Goal: Task Accomplishment & Management: Use online tool/utility

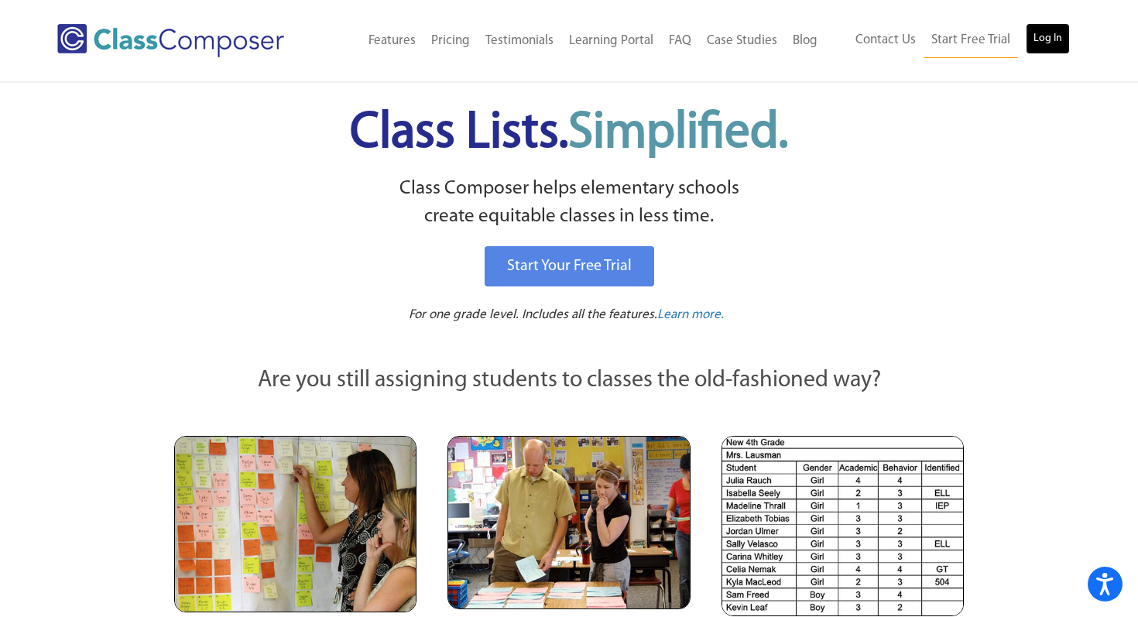
click at [1053, 35] on link "Log In" at bounding box center [1047, 38] width 44 height 31
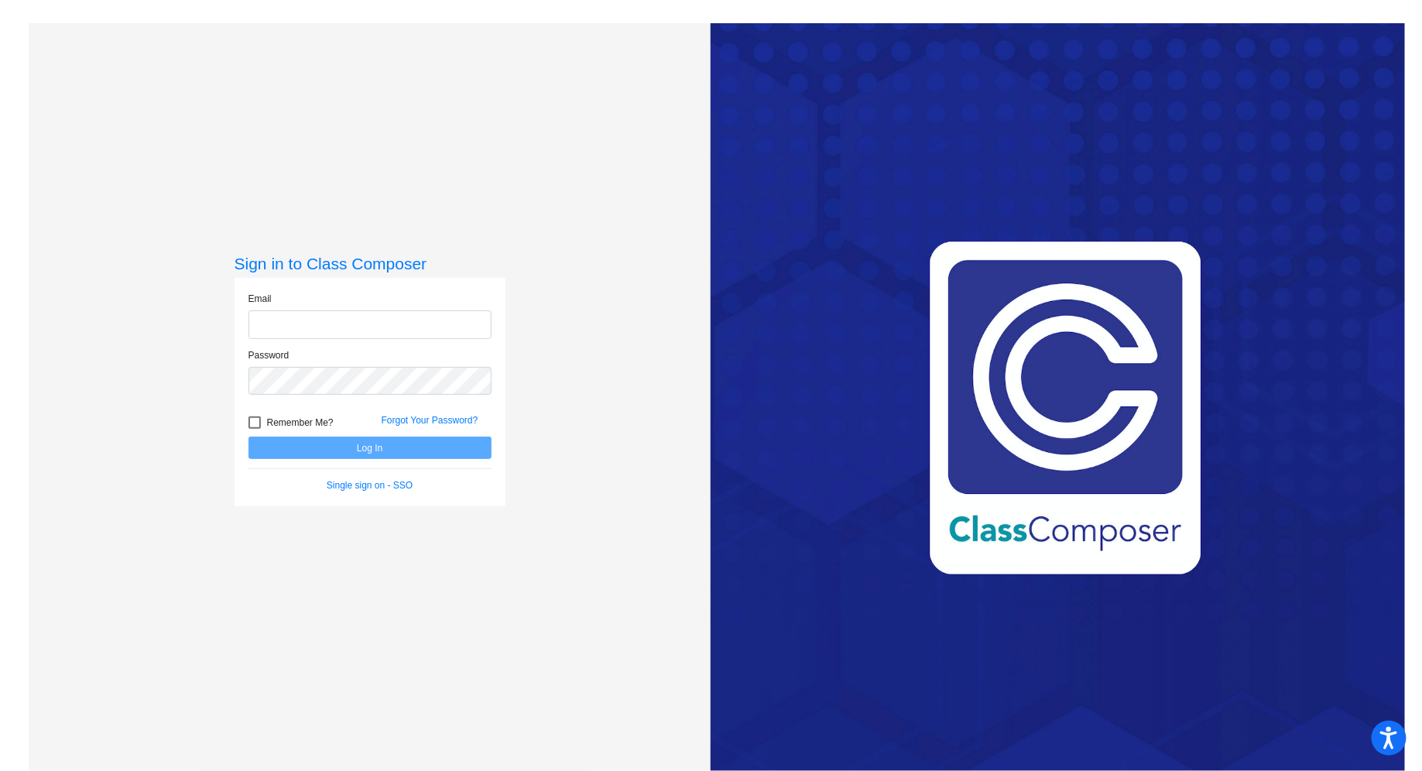
type input "[EMAIL_ADDRESS][DOMAIN_NAME]"
click at [378, 451] on button "Log In" at bounding box center [369, 447] width 243 height 22
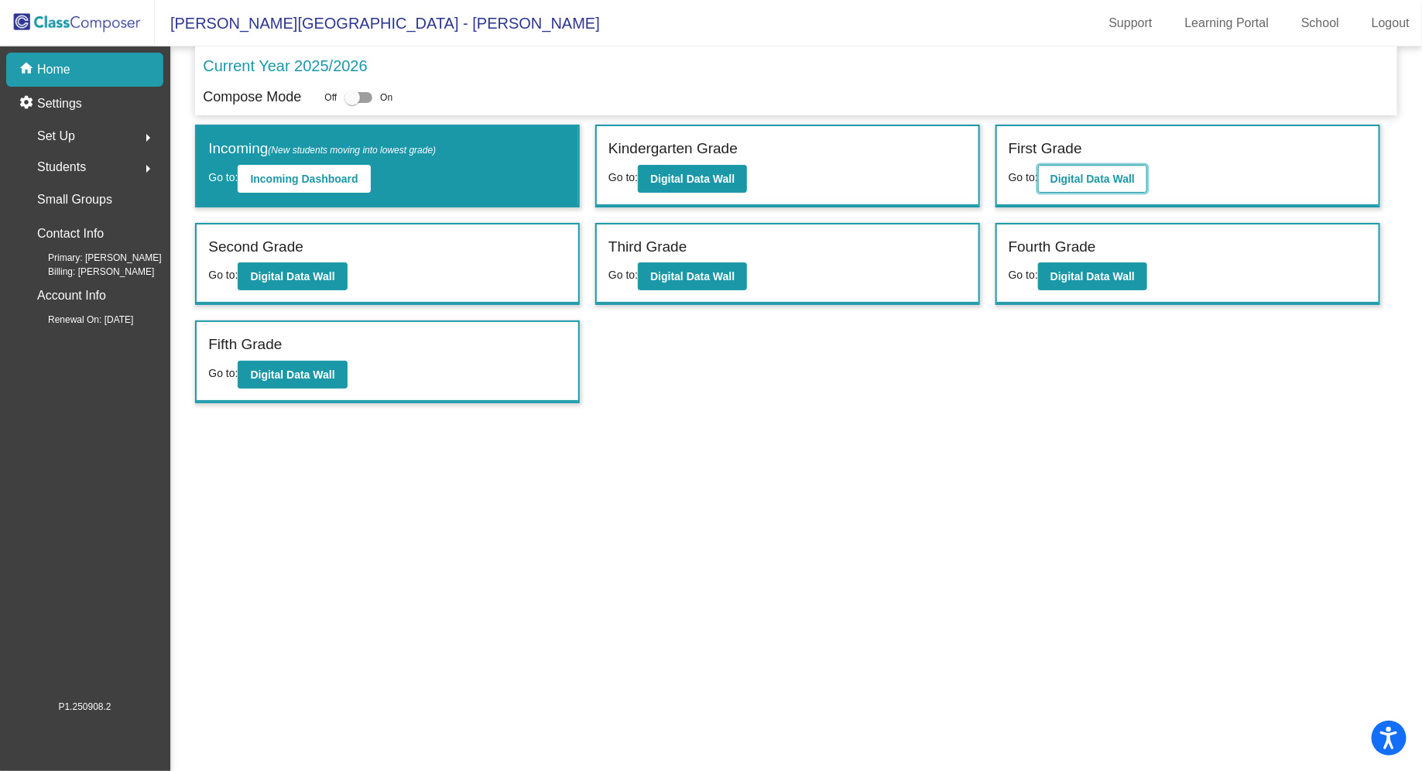
click at [1101, 176] on b "Digital Data Wall" at bounding box center [1092, 179] width 84 height 12
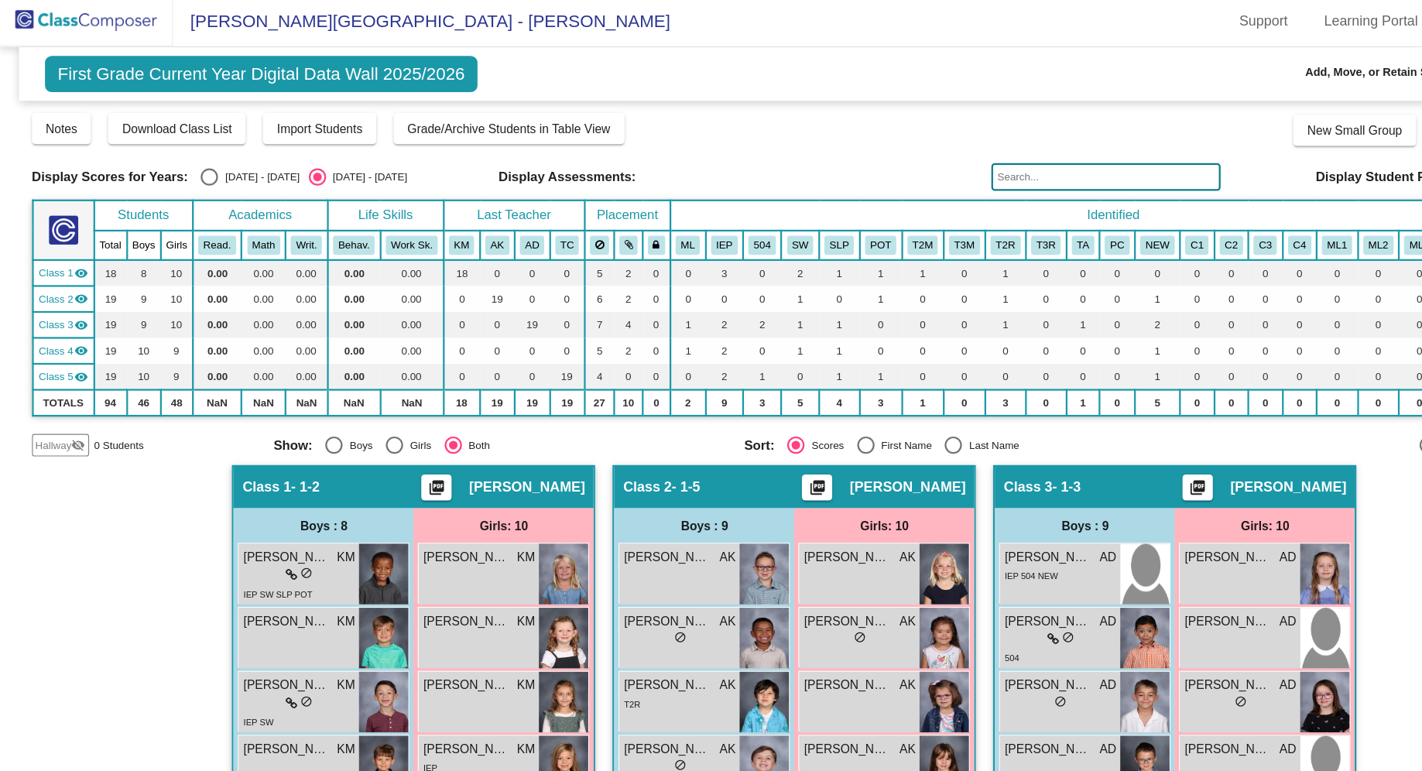
click at [84, 25] on img at bounding box center [77, 23] width 155 height 46
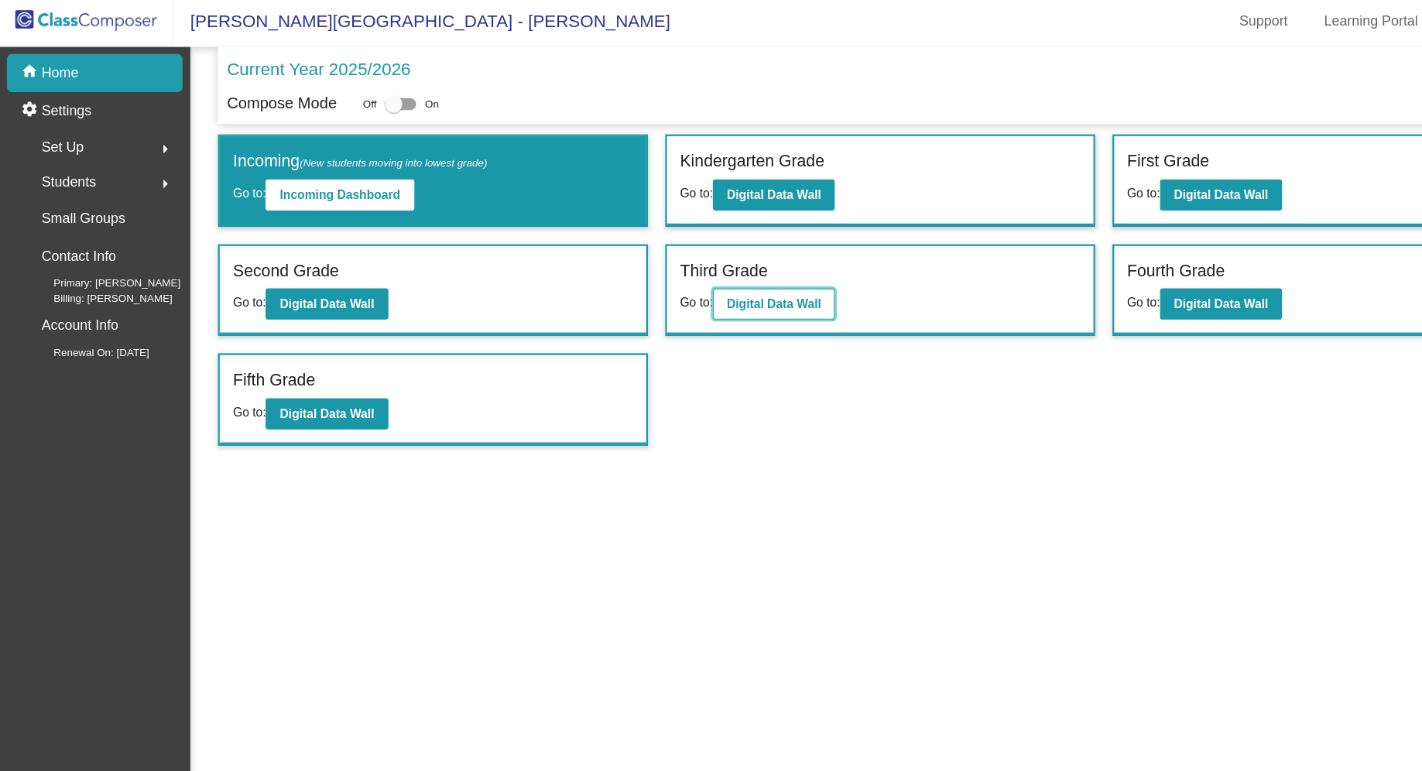
click at [688, 277] on b "Digital Data Wall" at bounding box center [692, 276] width 84 height 12
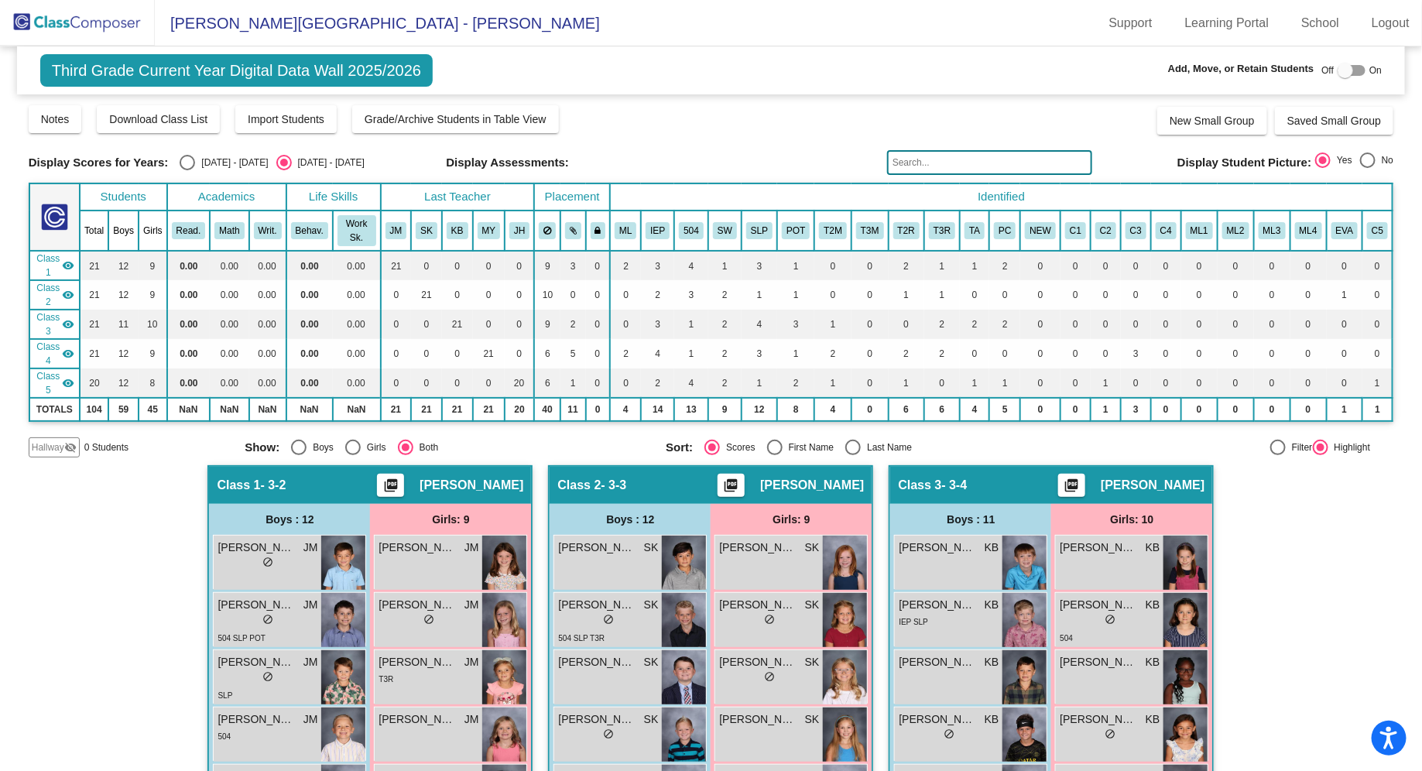
click at [814, 130] on div "Notes Download Class List Import Students Grade/Archive Students in Table View …" at bounding box center [711, 119] width 1365 height 31
click at [752, 135] on div "Display Scores for Years: [DATE] - [DATE] [DATE] - [DATE] Grade/Archive Student…" at bounding box center [711, 281] width 1365 height 354
click at [719, 39] on mat-toolbar "Olive-[PERSON_NAME][GEOGRAPHIC_DATA] - [PERSON_NAME] Support Learning Portal Sc…" at bounding box center [711, 23] width 1422 height 46
click at [662, 29] on mat-toolbar "Olive-[PERSON_NAME][GEOGRAPHIC_DATA] - [PERSON_NAME] Support Learning Portal Sc…" at bounding box center [711, 23] width 1422 height 46
click at [608, 33] on mat-toolbar "Olive-[PERSON_NAME][GEOGRAPHIC_DATA] - [PERSON_NAME] Support Learning Portal Sc…" at bounding box center [711, 23] width 1422 height 46
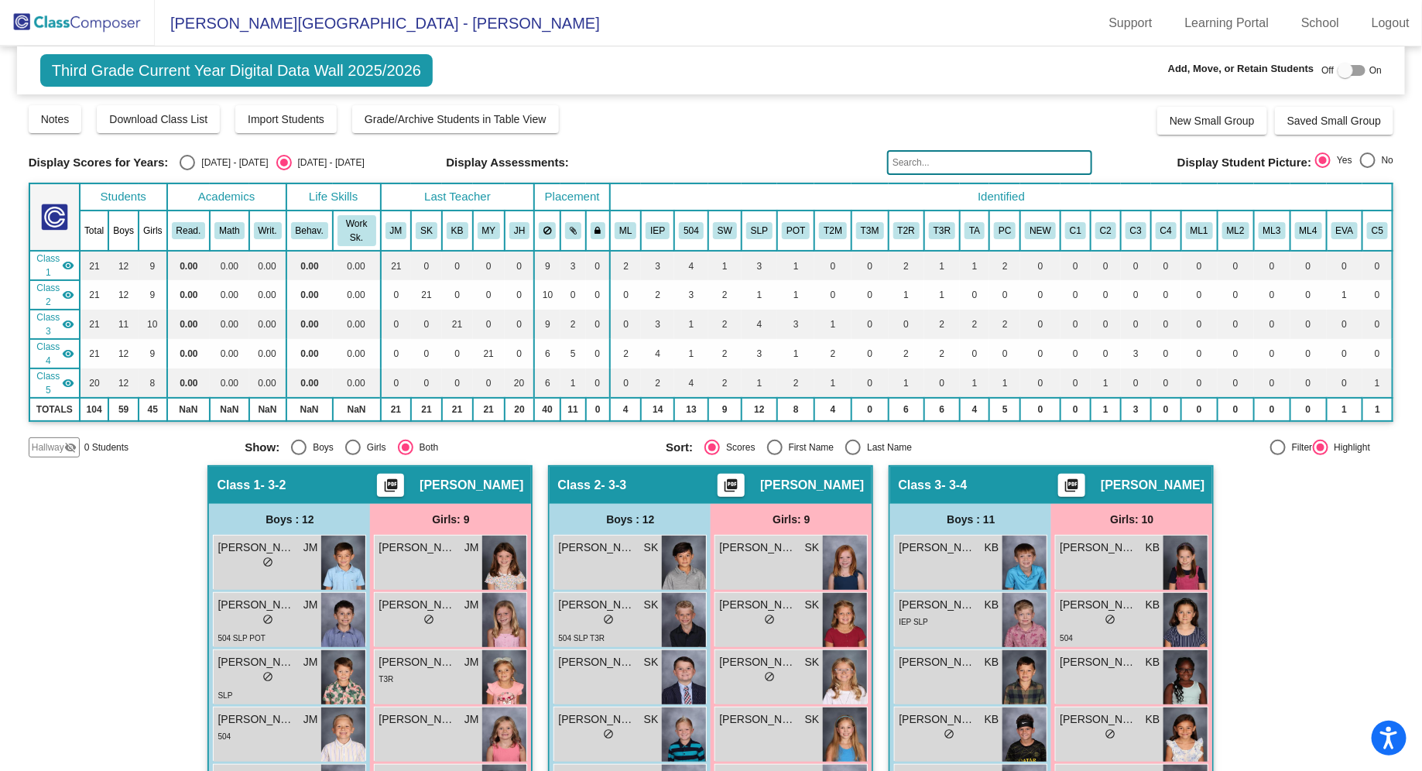
click at [711, 25] on mat-toolbar "Olive-[PERSON_NAME][GEOGRAPHIC_DATA] - [PERSON_NAME] Support Learning Portal Sc…" at bounding box center [711, 23] width 1422 height 46
